Goal: Information Seeking & Learning: Learn about a topic

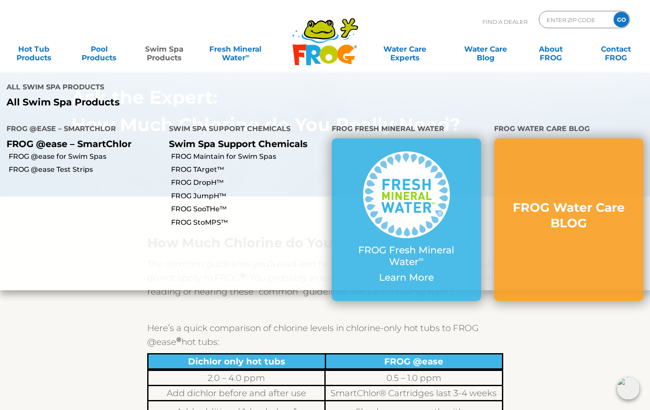
click at [169, 51] on link "Swim Spa Products" at bounding box center [164, 48] width 51 height 17
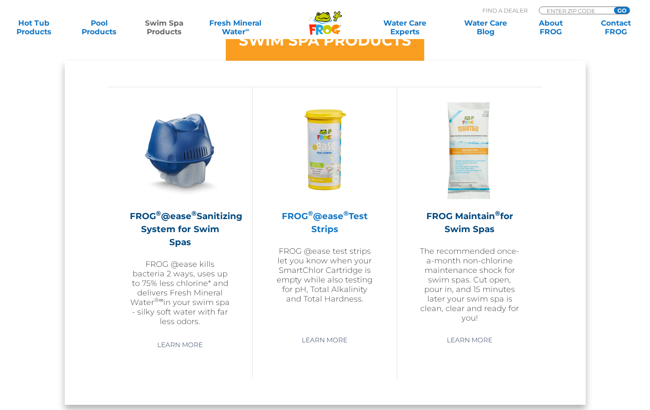
scroll to position [761, 0]
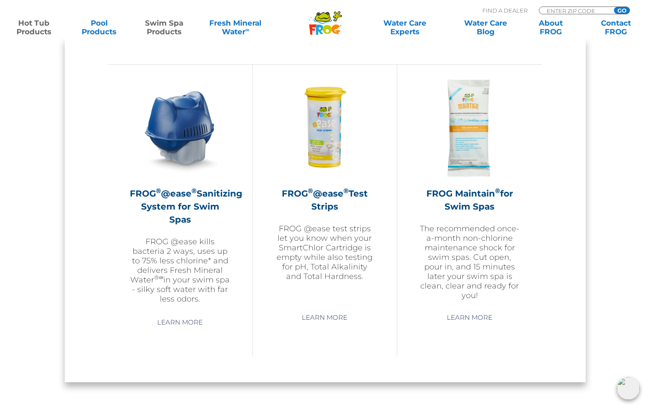
click at [28, 28] on link "Hot Tub Products" at bounding box center [34, 27] width 51 height 17
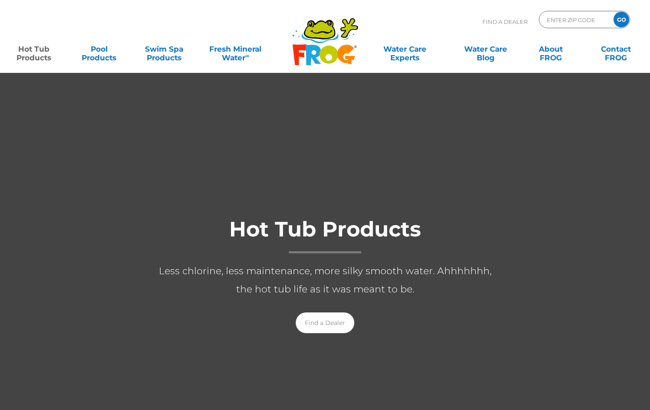
click at [28, 28] on div "Find A Dealer ENTER ZIP CODE GO" at bounding box center [325, 26] width 632 height 30
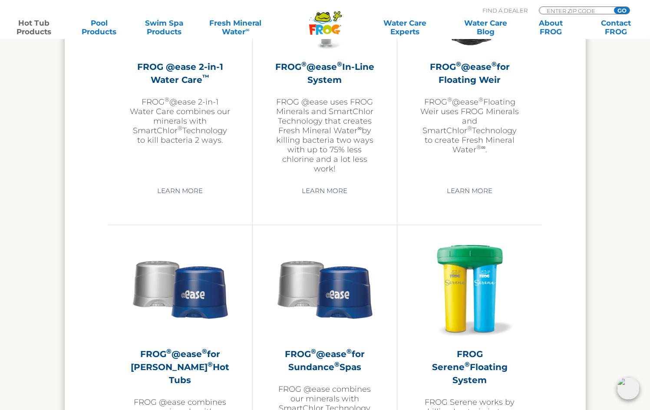
scroll to position [1257, 0]
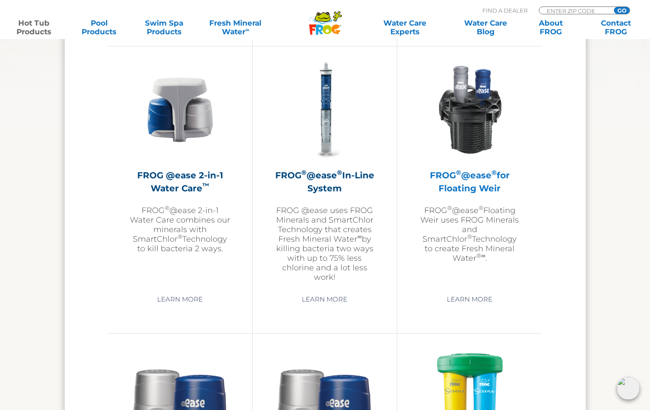
click at [471, 178] on h2 "FROG ® @ease ® for Floating Weir" at bounding box center [469, 182] width 101 height 26
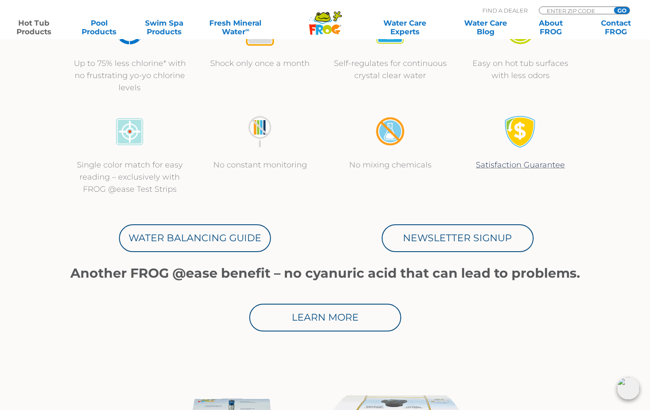
scroll to position [359, 0]
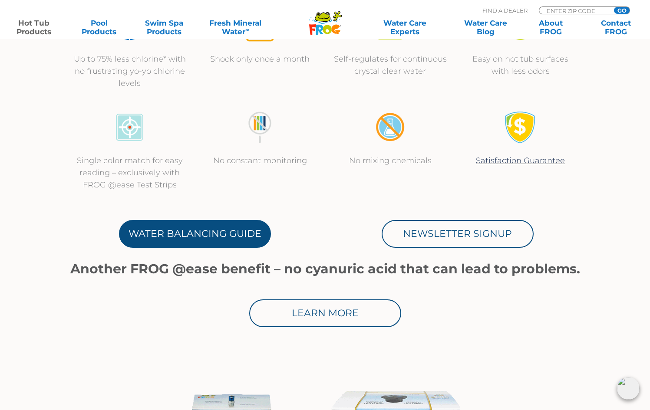
click at [209, 226] on link "Water Balancing Guide" at bounding box center [195, 234] width 152 height 28
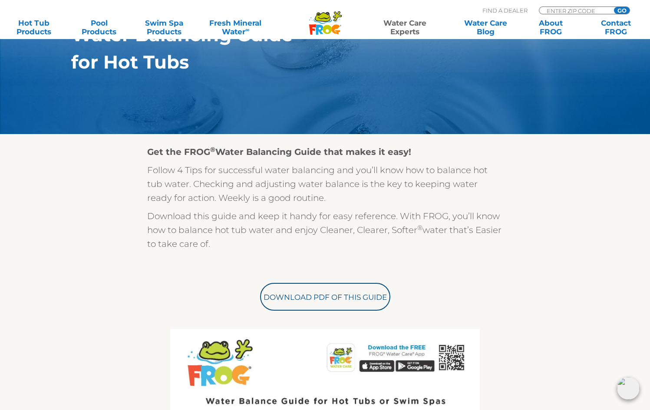
scroll to position [138, 0]
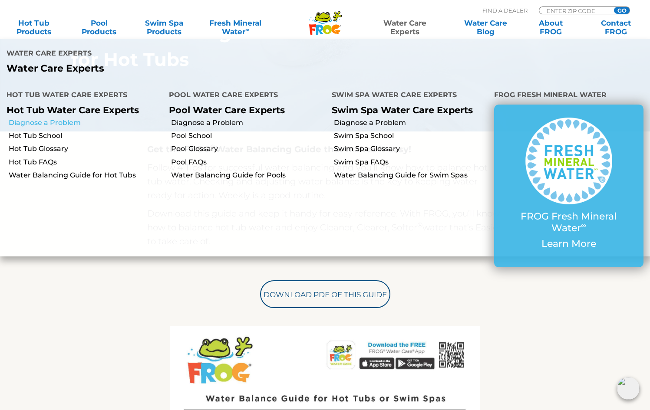
click at [30, 118] on link "Diagnose a Problem" at bounding box center [86, 123] width 154 height 10
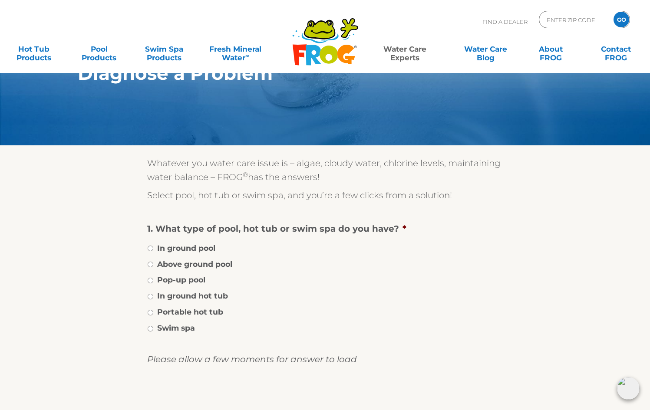
scroll to position [43, 0]
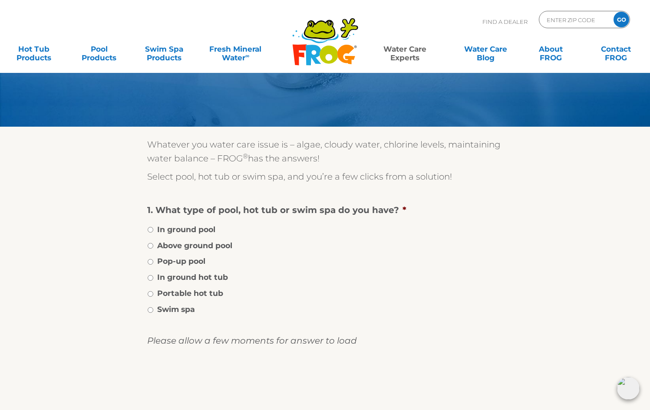
click at [153, 293] on li "Portable hot tub" at bounding box center [325, 293] width 356 height 13
click at [151, 294] on input "Portable hot tub" at bounding box center [151, 294] width 6 height 6
radio input "true"
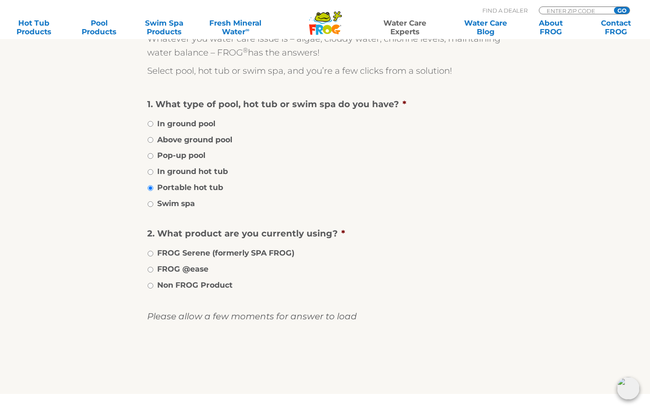
scroll to position [151, 0]
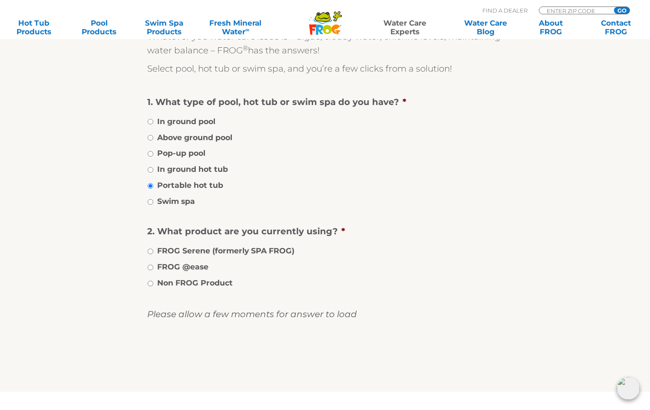
click at [153, 268] on li "FROG @ease" at bounding box center [325, 266] width 356 height 13
click at [148, 268] on input "FROG @ease" at bounding box center [151, 268] width 6 height 6
radio input "true"
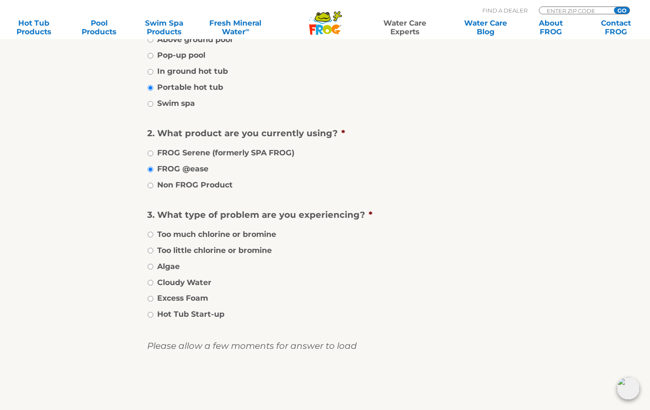
scroll to position [263, 0]
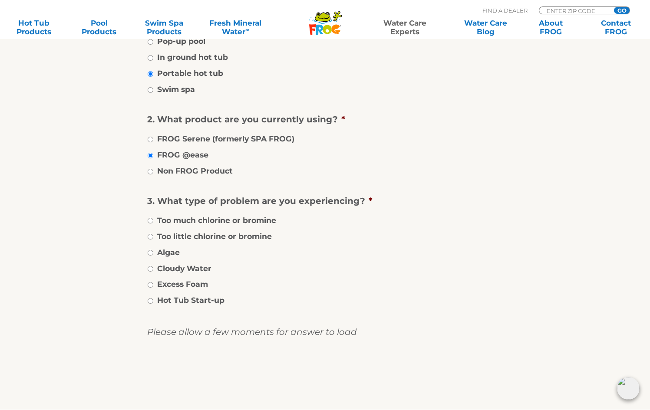
click at [151, 221] on input "Too much chlorine or bromine" at bounding box center [151, 221] width 6 height 6
radio input "true"
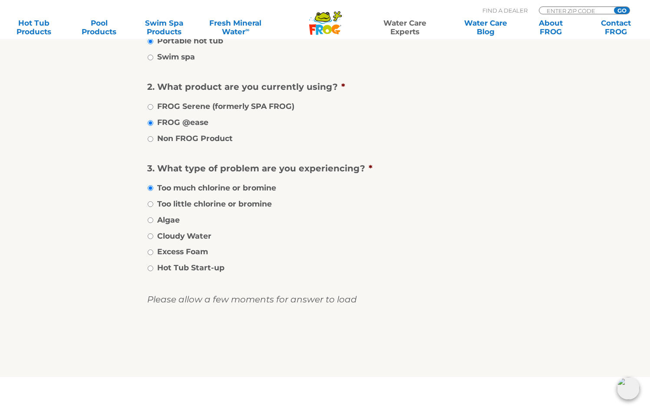
scroll to position [296, 0]
click at [325, 343] on input "image" at bounding box center [325, 345] width 0 height 28
click at [325, 340] on input "image" at bounding box center [325, 345] width 0 height 28
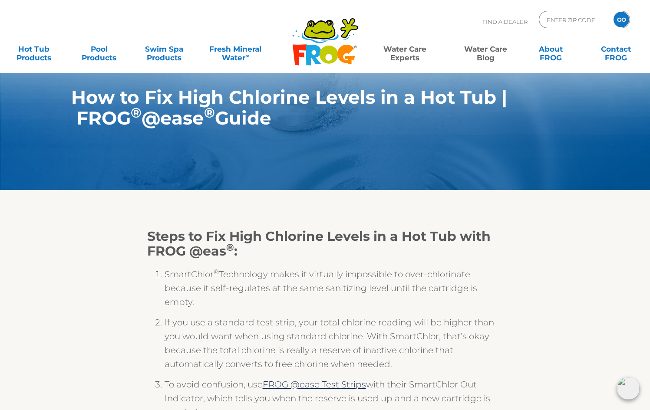
click at [477, 48] on link "Water Care Blog" at bounding box center [486, 48] width 51 height 17
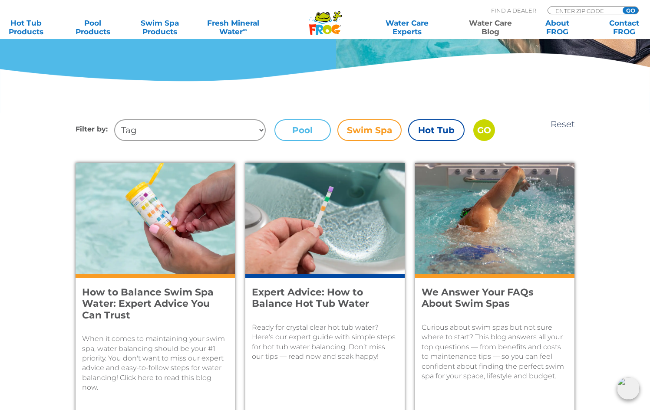
scroll to position [262, 0]
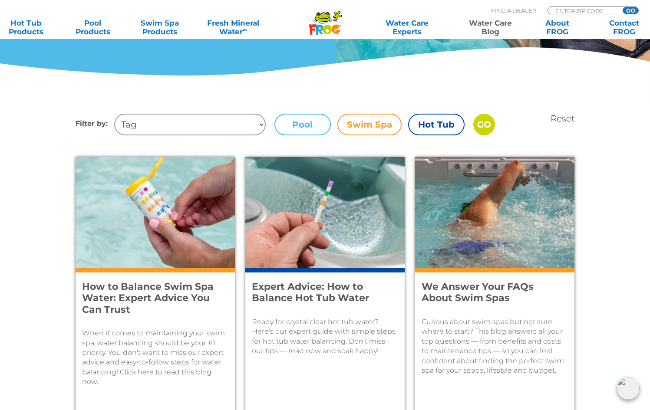
click at [439, 126] on label "Hot Tub" at bounding box center [436, 125] width 56 height 22
click at [0, 0] on input "Hot Tub" at bounding box center [0, 0] width 0 height 0
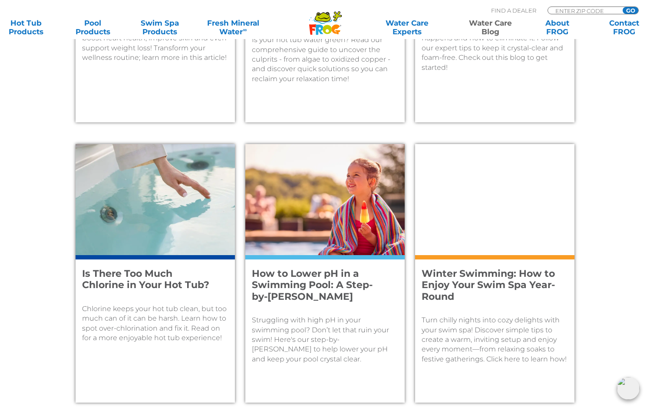
scroll to position [1119, 0]
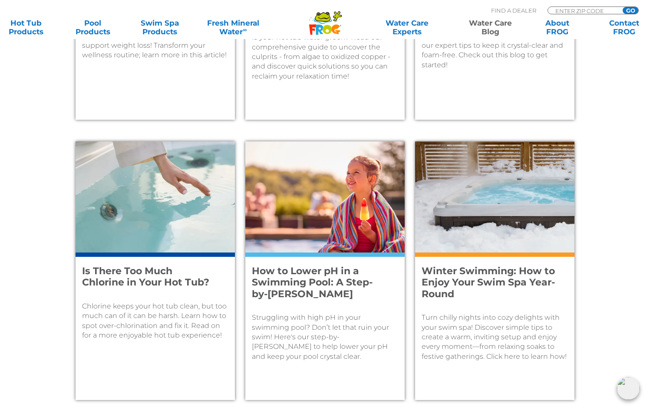
click at [170, 279] on h4 "Is There Too Much Chlorine in Your Hot Tub?" at bounding box center [149, 277] width 135 height 23
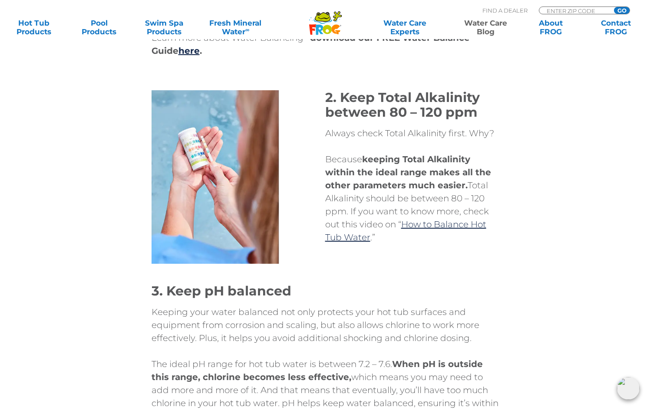
scroll to position [1366, 0]
